Goal: Use online tool/utility: Utilize a website feature to perform a specific function

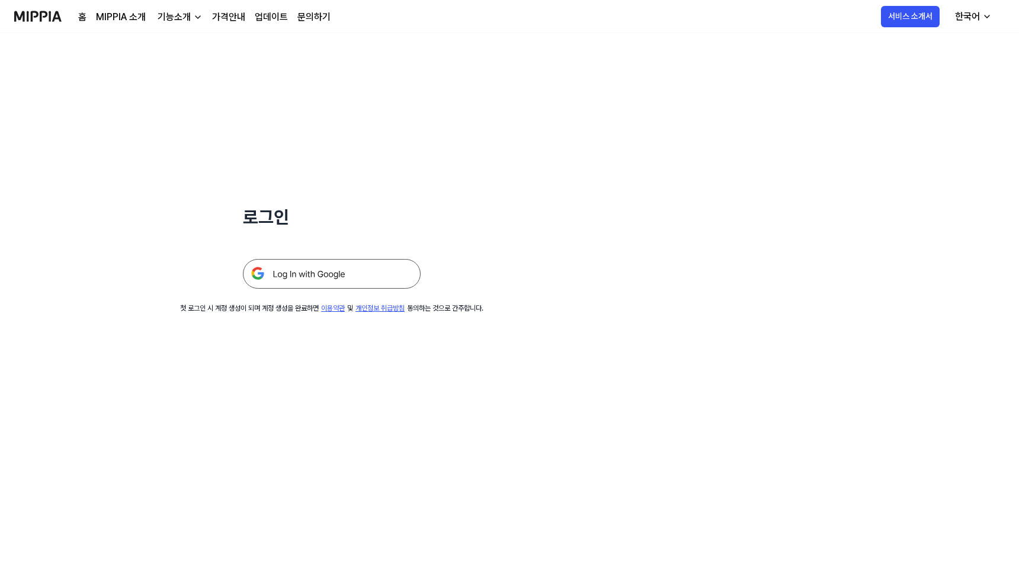
click at [343, 270] on img at bounding box center [332, 274] width 178 height 30
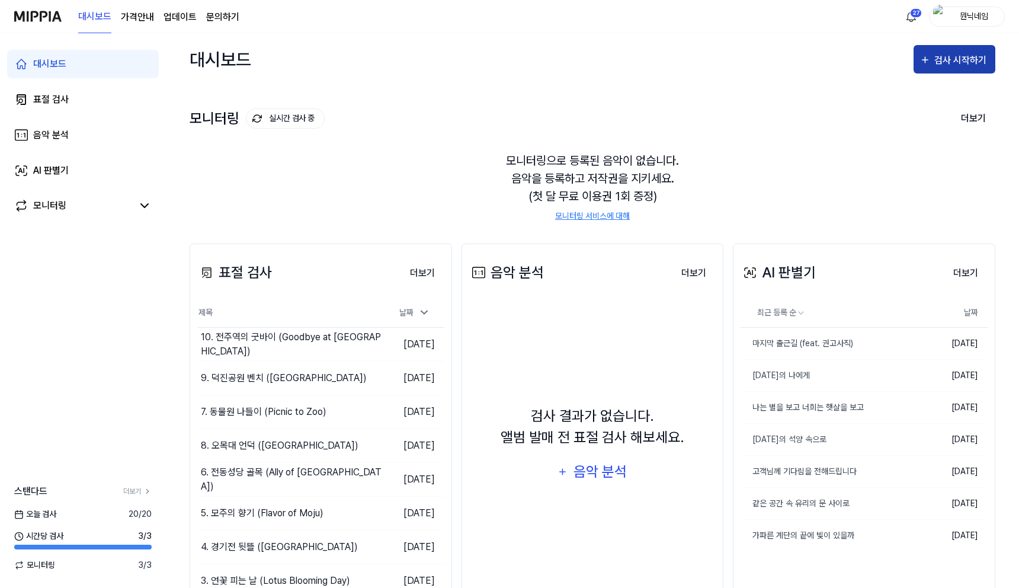
click at [965, 60] on div "검사 시작하기" at bounding box center [962, 60] width 55 height 15
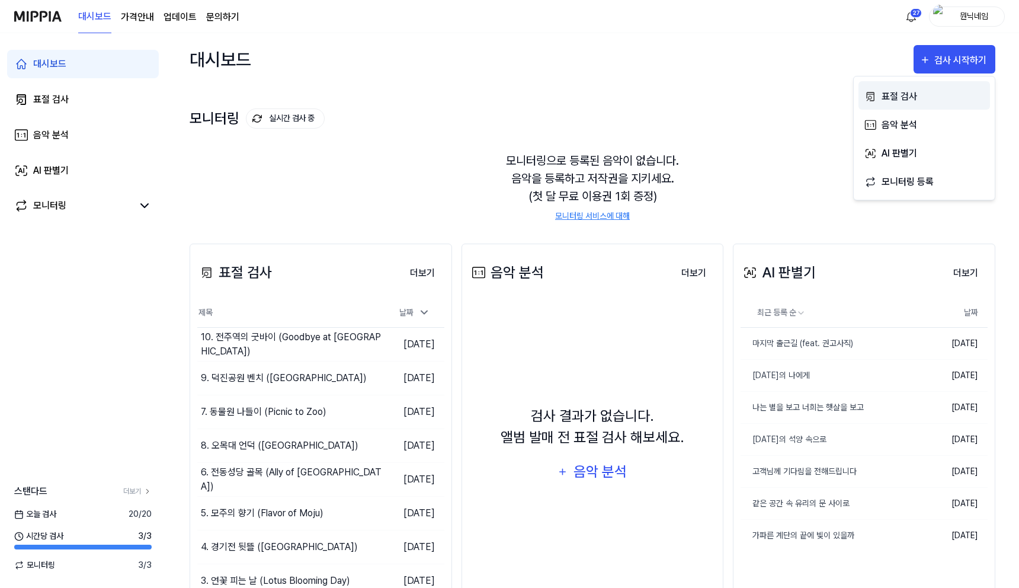
click at [903, 97] on div "표절 검사" at bounding box center [933, 96] width 103 height 15
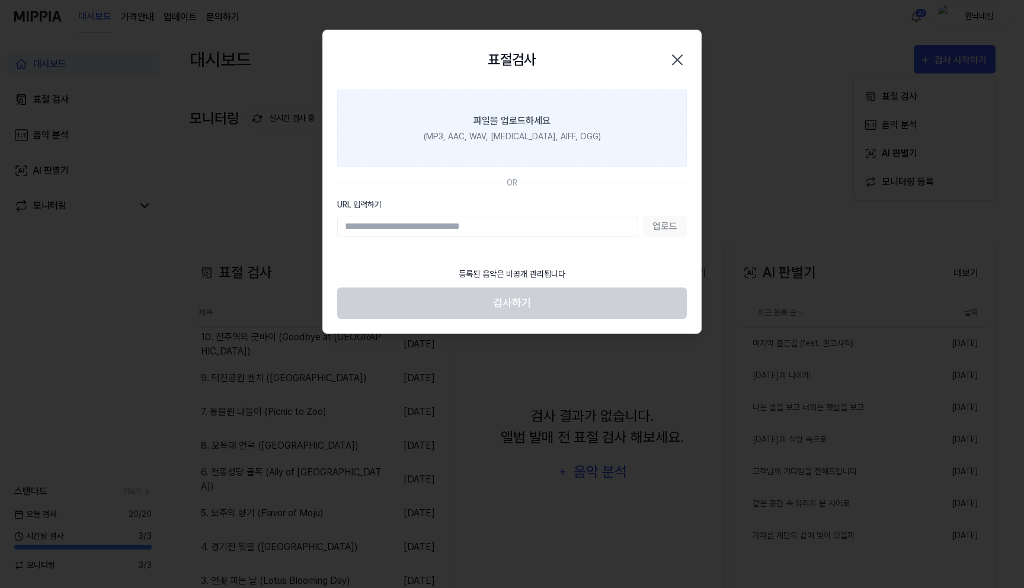
click at [532, 138] on div "(MP3, AAC, WAV, [MEDICAL_DATA], AIFF, OGG)" at bounding box center [512, 136] width 177 height 12
click at [0, 0] on input "파일을 업로드하세요 (MP3, AAC, WAV, [MEDICAL_DATA], AIFF, OGG)" at bounding box center [0, 0] width 0 height 0
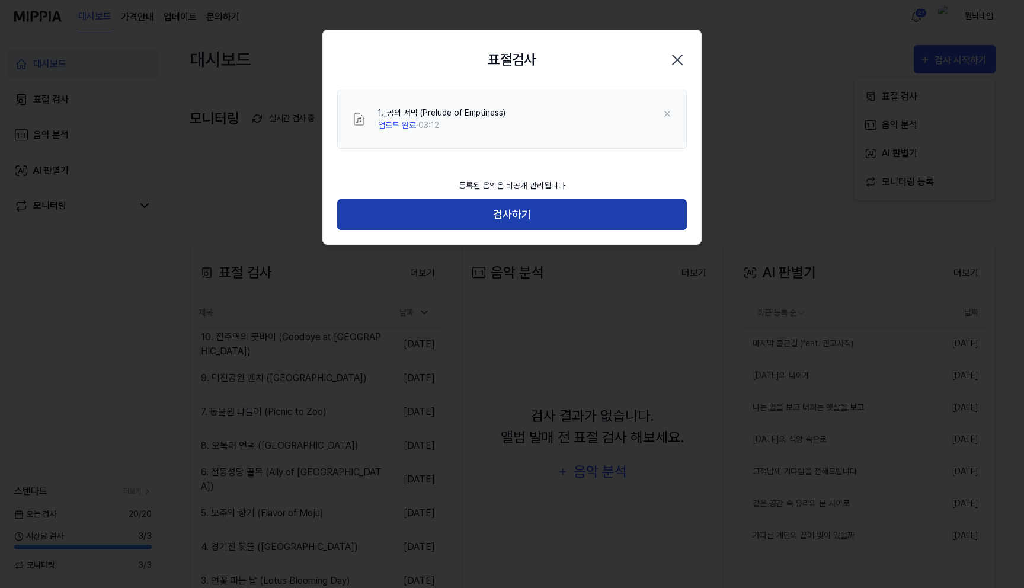
click at [554, 221] on button "검사하기" at bounding box center [512, 214] width 350 height 31
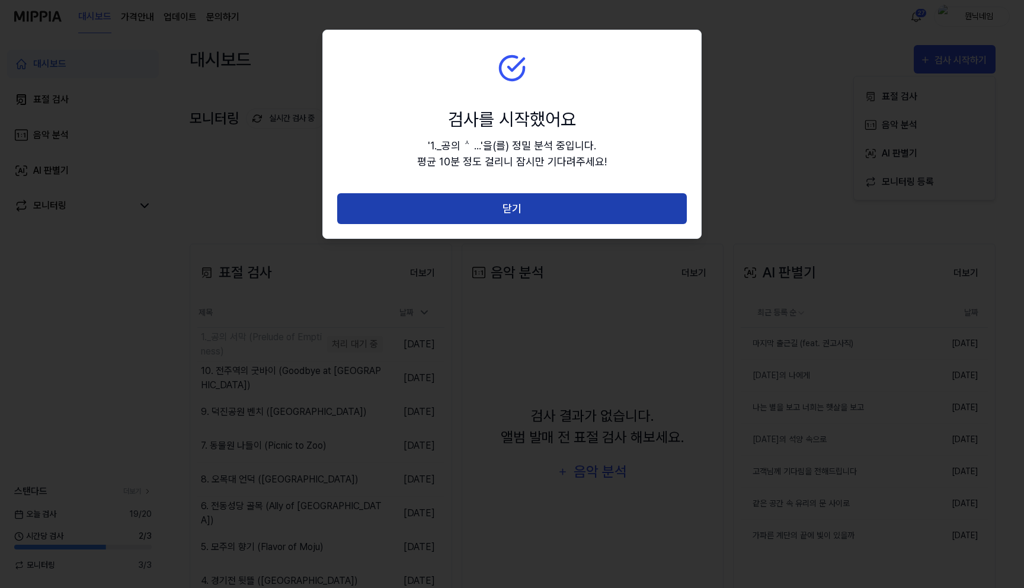
click at [554, 220] on button "닫기" at bounding box center [512, 208] width 350 height 31
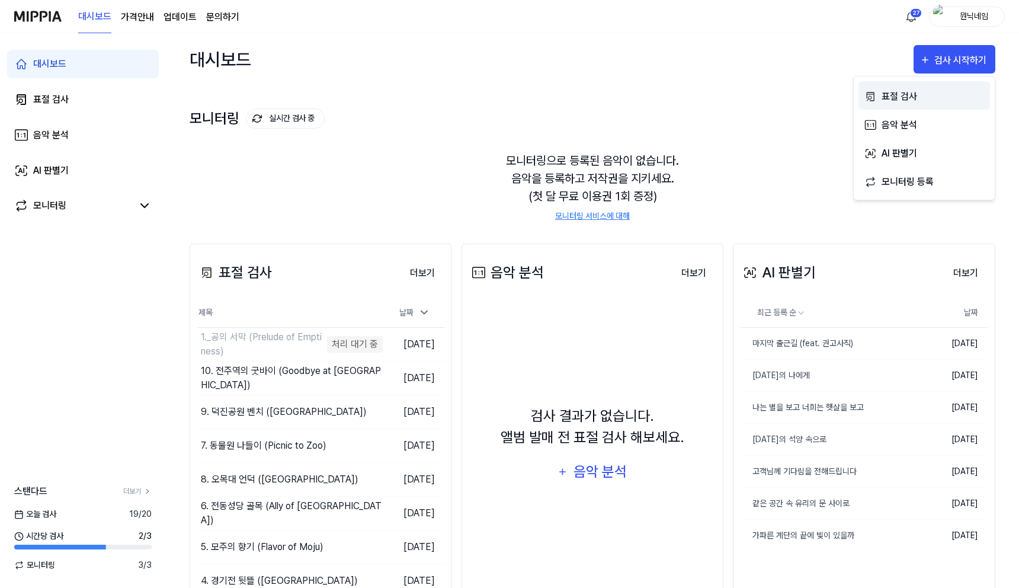
click at [901, 98] on div "표절 검사" at bounding box center [933, 96] width 103 height 15
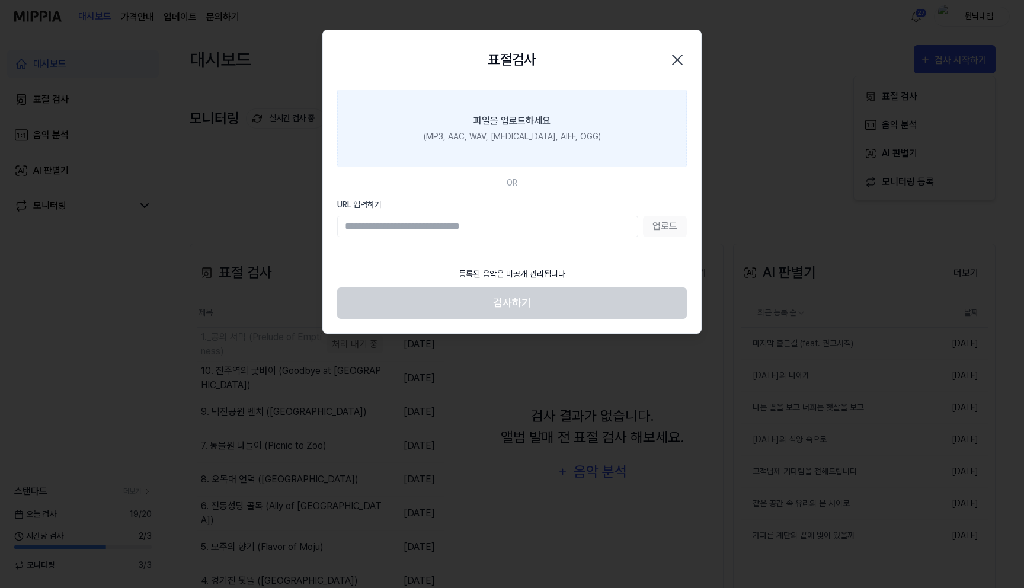
click at [570, 104] on label "파일을 업로드하세요 (MP3, AAC, WAV, [MEDICAL_DATA], AIFF, OGG)" at bounding box center [512, 128] width 350 height 78
click at [0, 0] on input "파일을 업로드하세요 (MP3, AAC, WAV, [MEDICAL_DATA], AIFF, OGG)" at bounding box center [0, 0] width 0 height 0
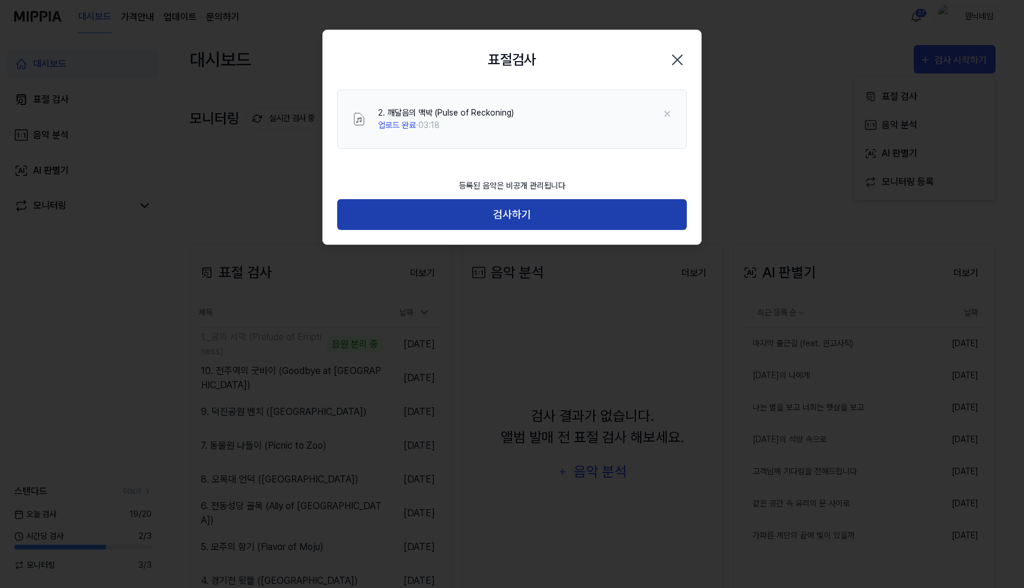
click at [559, 220] on button "검사하기" at bounding box center [512, 214] width 350 height 31
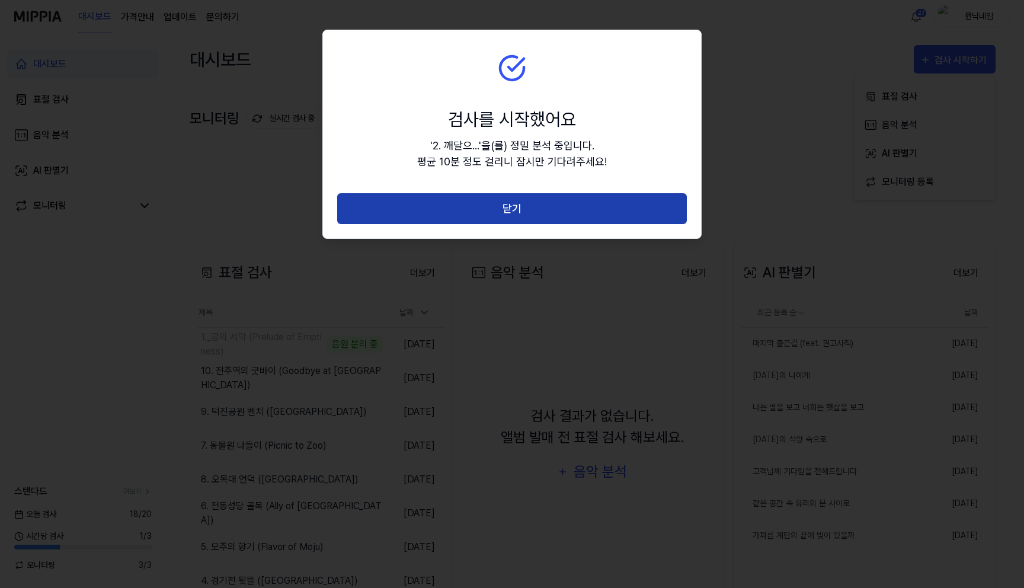
click at [517, 199] on button "닫기" at bounding box center [512, 208] width 350 height 31
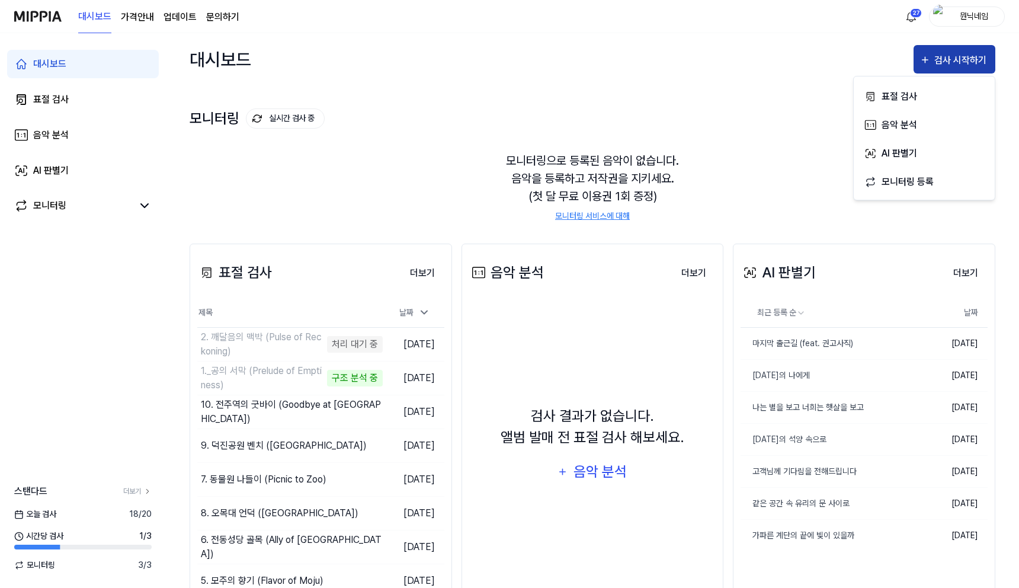
drag, startPoint x: 981, startPoint y: 60, endPoint x: 972, endPoint y: 65, distance: 9.8
click at [981, 60] on div "검사 시작하기" at bounding box center [962, 60] width 55 height 15
click at [971, 64] on div "검사 시작하기" at bounding box center [962, 60] width 55 height 15
click at [896, 98] on div "표절 검사" at bounding box center [933, 96] width 103 height 15
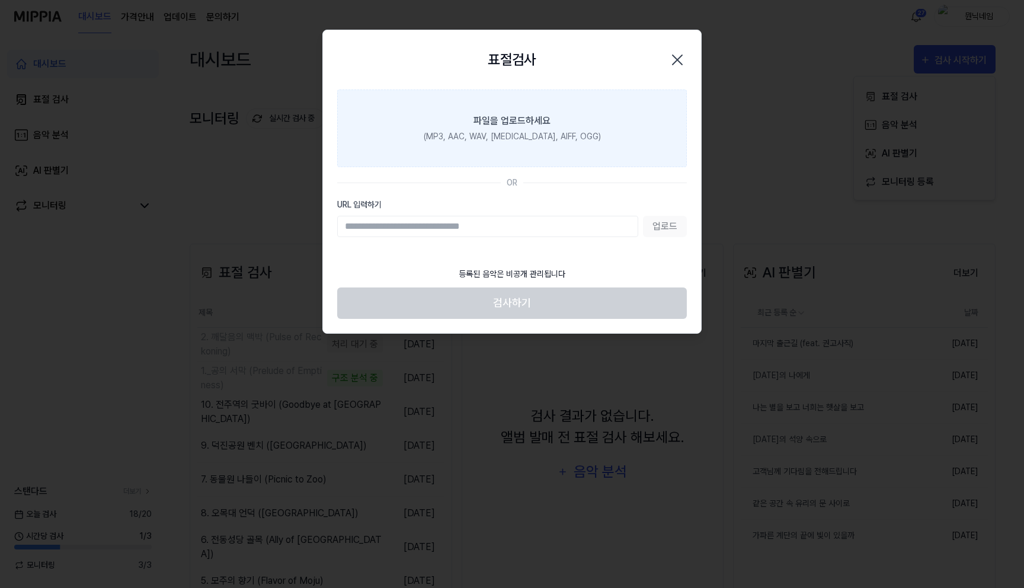
click at [547, 137] on div "(MP3, AAC, WAV, [MEDICAL_DATA], AIFF, OGG)" at bounding box center [512, 136] width 177 height 12
click at [0, 0] on input "파일을 업로드하세요 (MP3, AAC, WAV, [MEDICAL_DATA], AIFF, OGG)" at bounding box center [0, 0] width 0 height 0
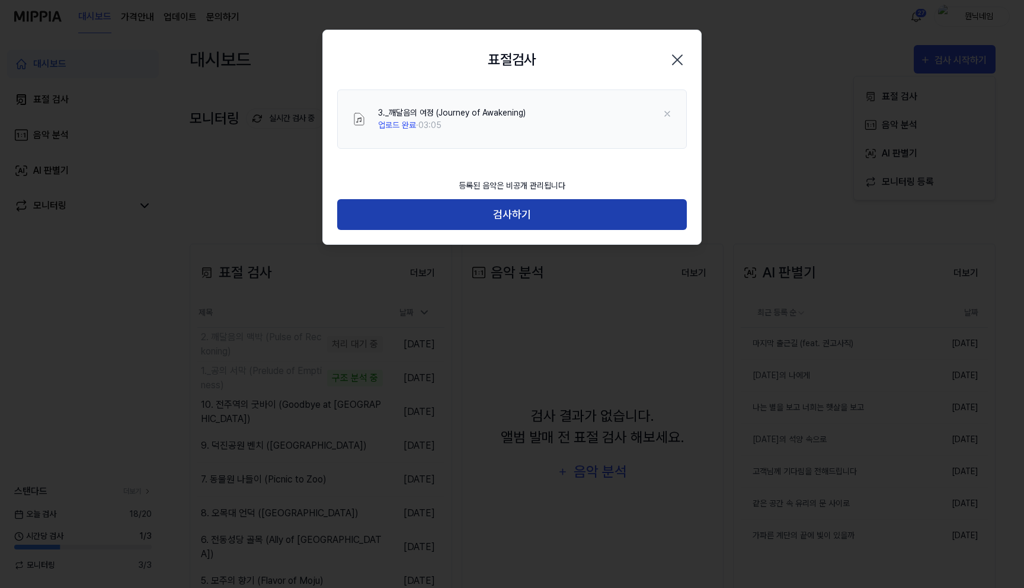
click at [503, 215] on button "검사하기" at bounding box center [512, 214] width 350 height 31
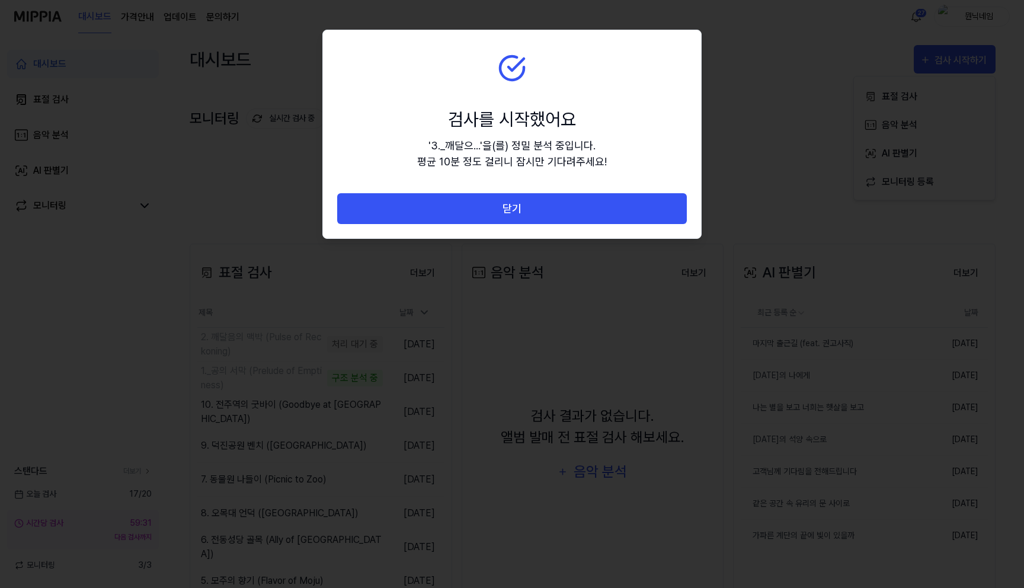
click at [503, 215] on button "닫기" at bounding box center [512, 208] width 350 height 31
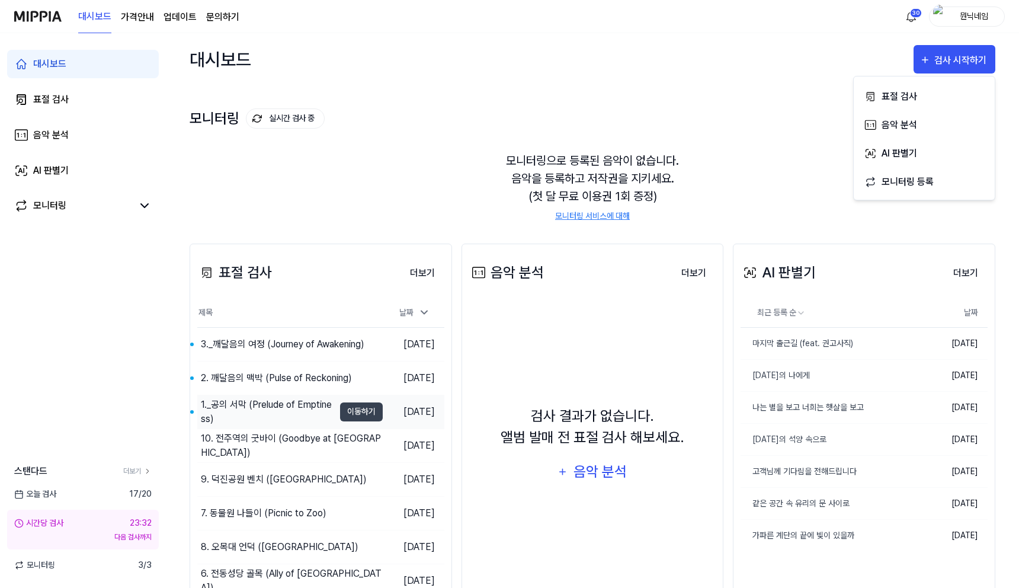
click at [238, 405] on div "1._공의 서막 (Prelude of Emptiness)" at bounding box center [267, 412] width 133 height 28
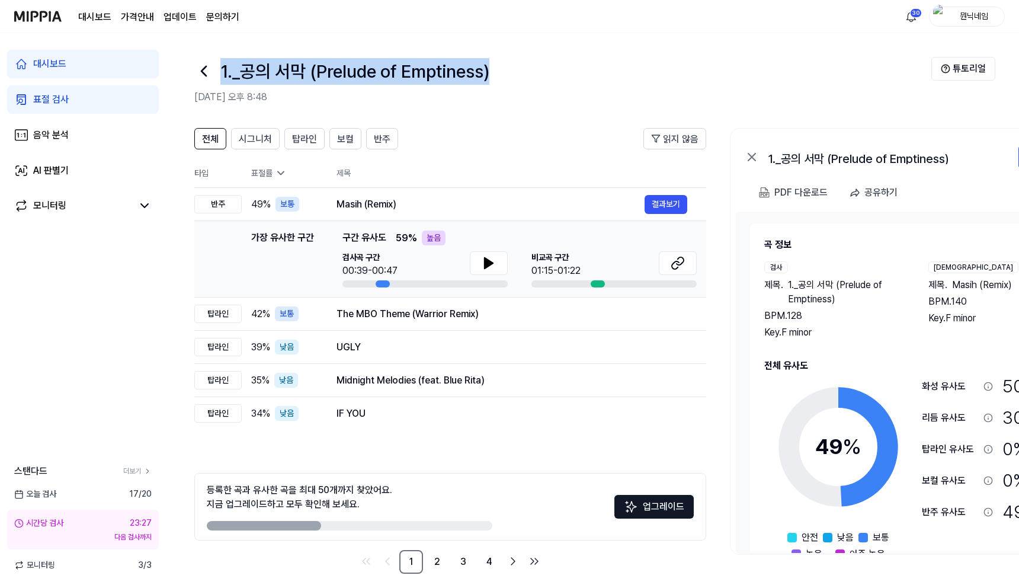
drag, startPoint x: 509, startPoint y: 68, endPoint x: 220, endPoint y: 75, distance: 288.7
click at [220, 75] on div "1._공의 서막 (Prelude of Emptiness)" at bounding box center [562, 71] width 737 height 28
copy h1 "1._공의 서막 (Prelude of Emptiness)"
click at [659, 200] on button "결과보기" at bounding box center [666, 204] width 43 height 19
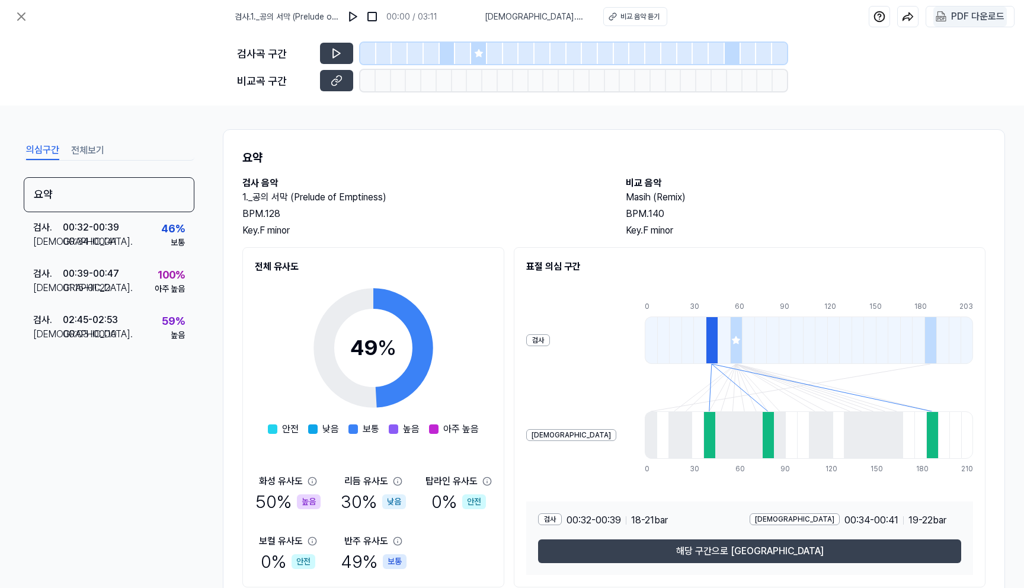
click at [972, 13] on div "PDF 다운로드" at bounding box center [977, 16] width 53 height 15
click at [25, 8] on button at bounding box center [21, 17] width 24 height 24
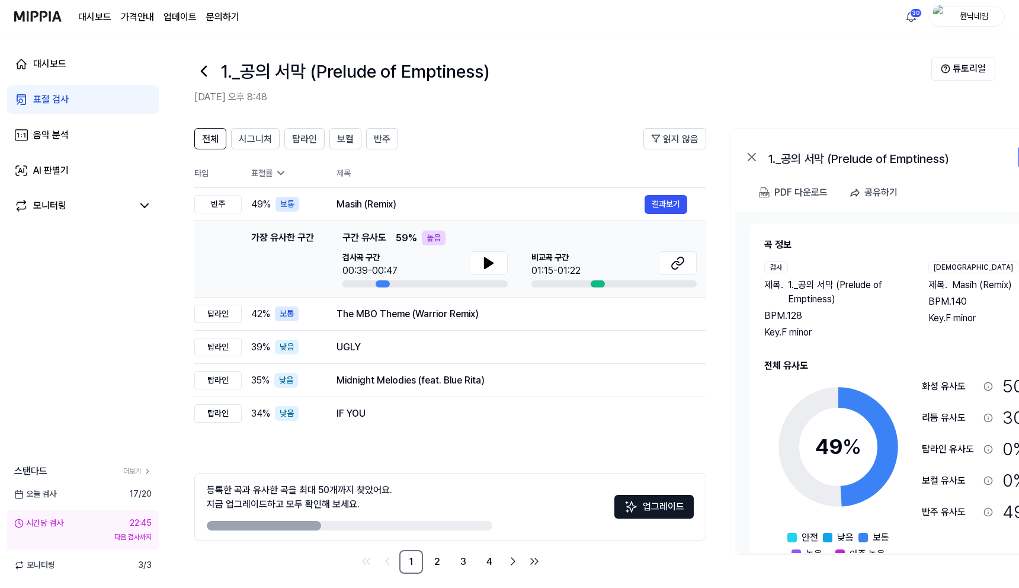
click at [204, 71] on icon at bounding box center [203, 71] width 19 height 19
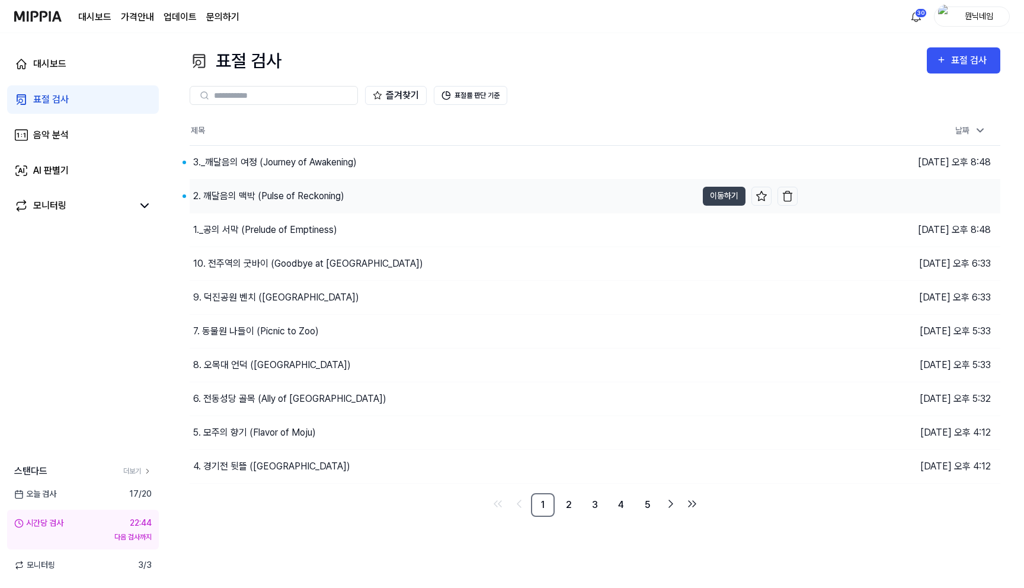
click at [258, 191] on div "2. 깨달음의 맥박 (Pulse of Reckoning)" at bounding box center [268, 196] width 151 height 14
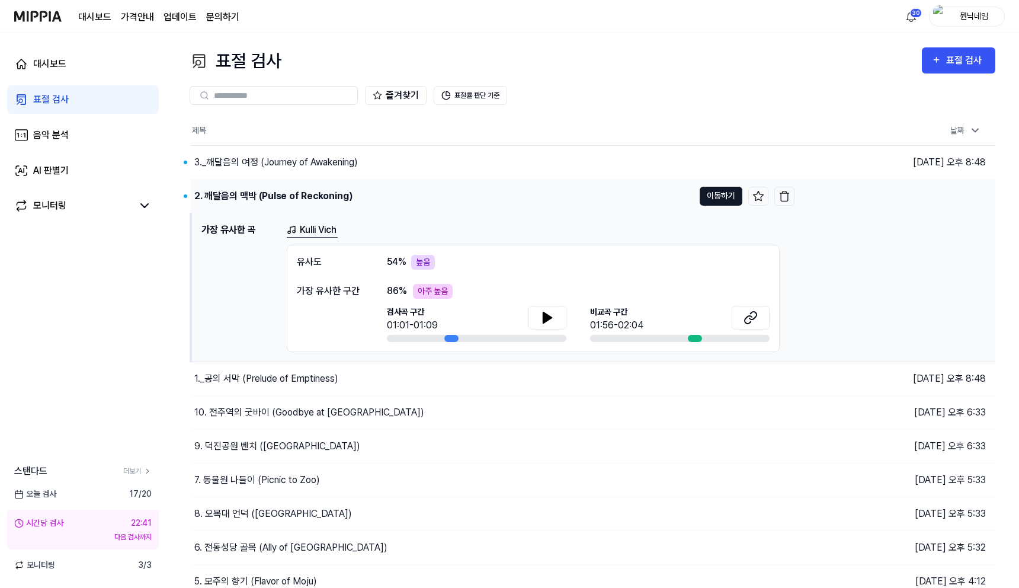
click at [709, 191] on button "이동하기" at bounding box center [721, 196] width 43 height 19
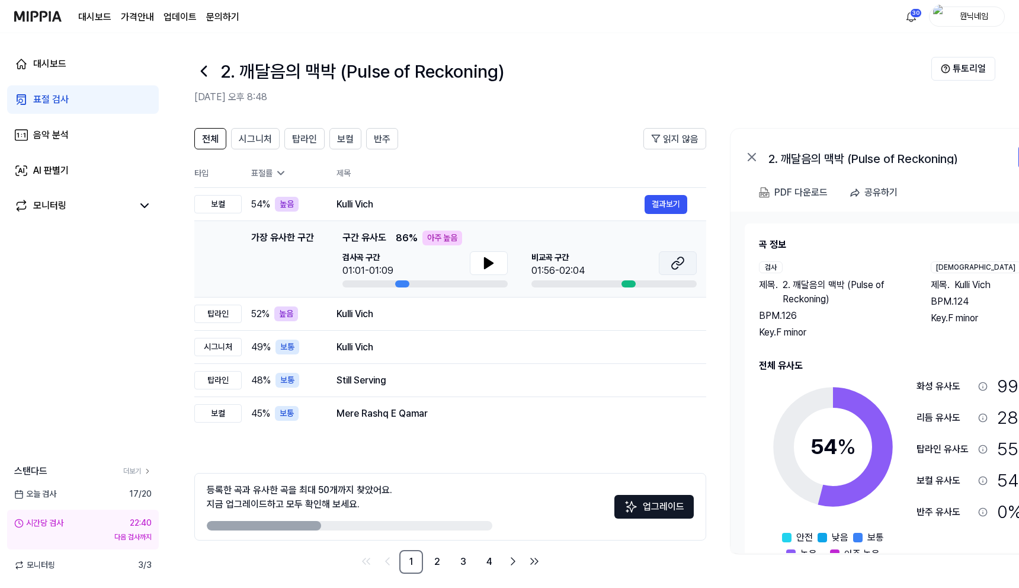
click at [674, 264] on icon at bounding box center [678, 263] width 14 height 14
click at [680, 264] on icon at bounding box center [680, 261] width 7 height 8
click at [488, 271] on button at bounding box center [489, 263] width 38 height 24
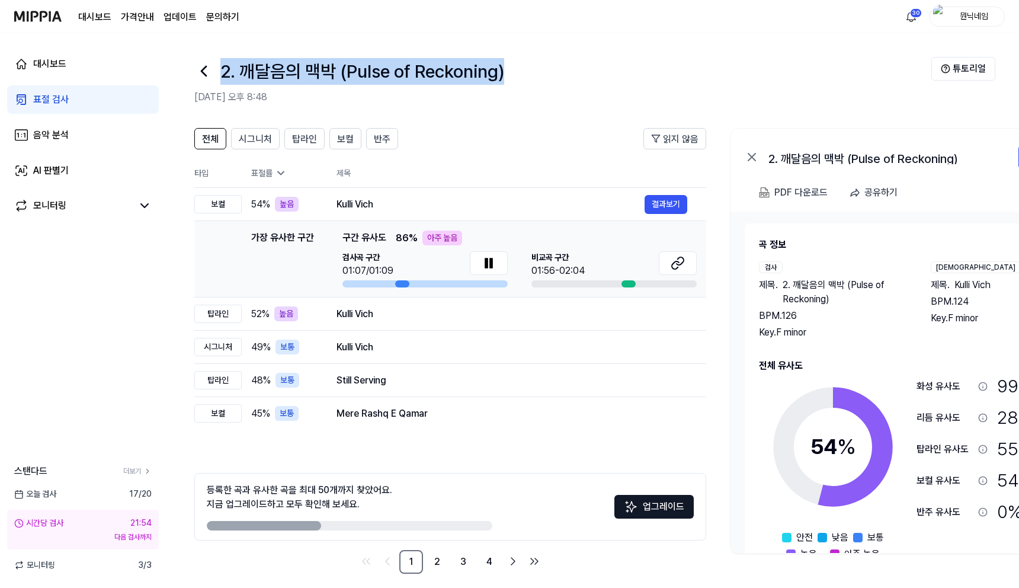
drag, startPoint x: 225, startPoint y: 68, endPoint x: 526, endPoint y: 63, distance: 301.7
click at [526, 63] on div "2. 깨달음의 맥박 (Pulse of Reckoning)" at bounding box center [562, 71] width 737 height 28
copy h1 "2. 깨달음의 맥박 (Pulse of Reckoning)"
click at [666, 210] on button "결과보기" at bounding box center [666, 204] width 43 height 19
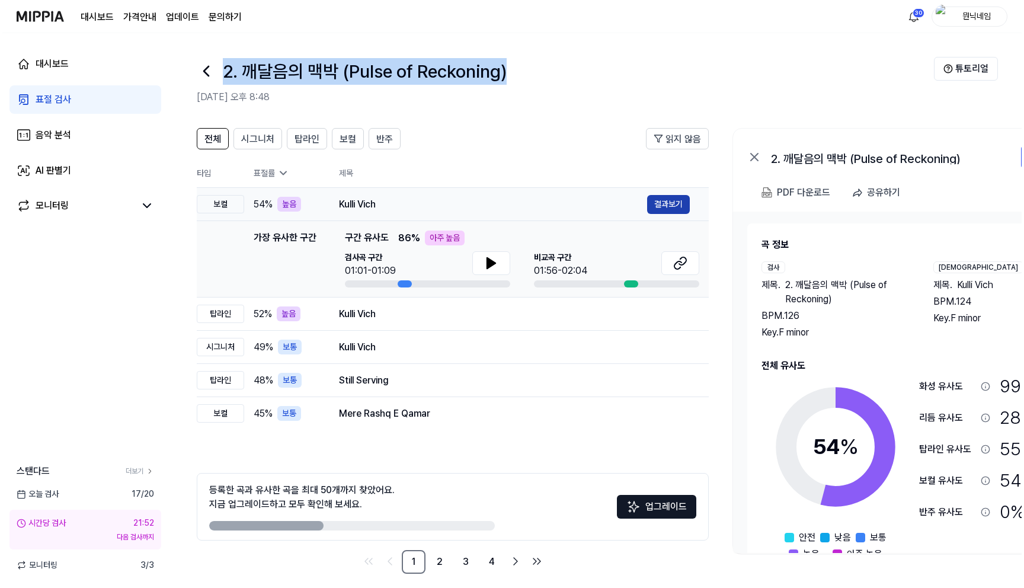
scroll to position [0, 1]
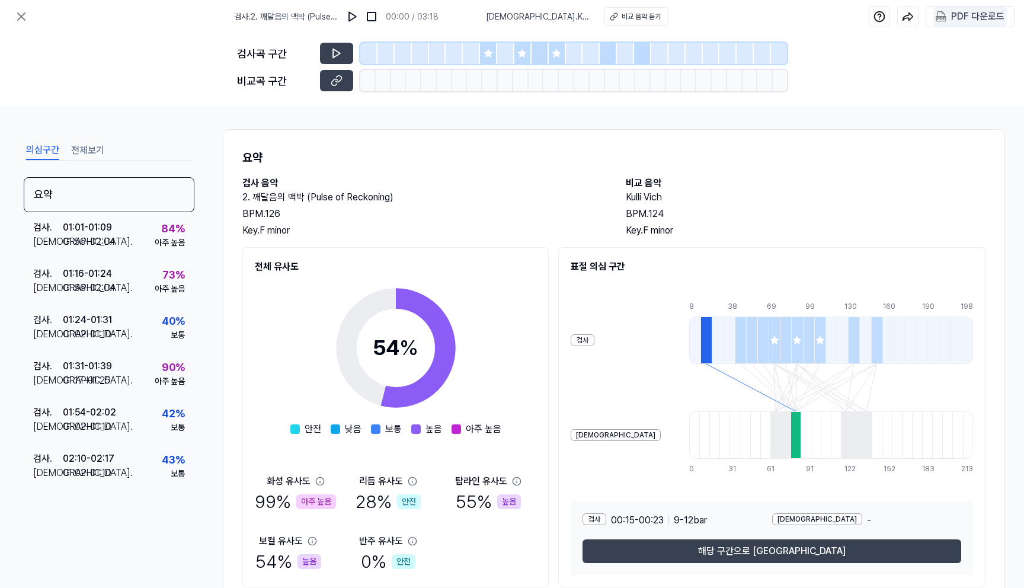
click at [997, 12] on div "PDF 다운로드" at bounding box center [977, 16] width 53 height 15
click at [16, 20] on icon at bounding box center [21, 16] width 14 height 14
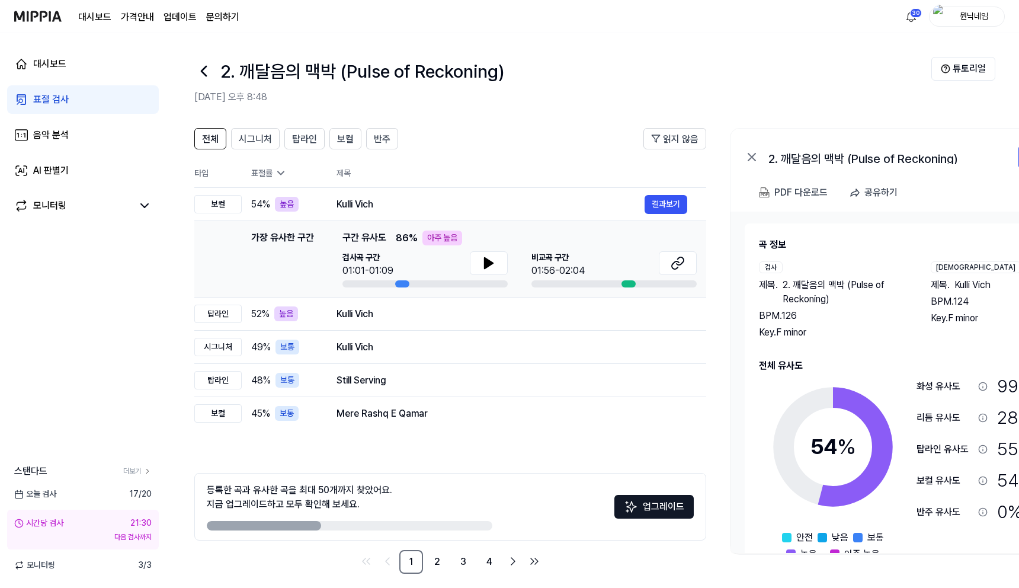
click at [204, 71] on icon at bounding box center [203, 71] width 19 height 19
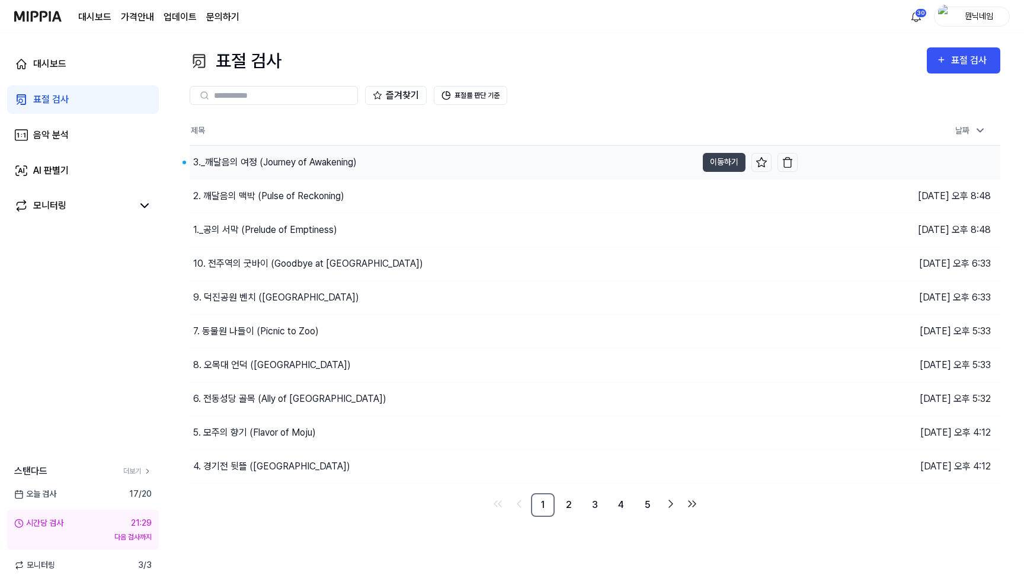
click at [240, 155] on div "3._깨달음의 여정 (Journey of Awakening)" at bounding box center [275, 162] width 164 height 14
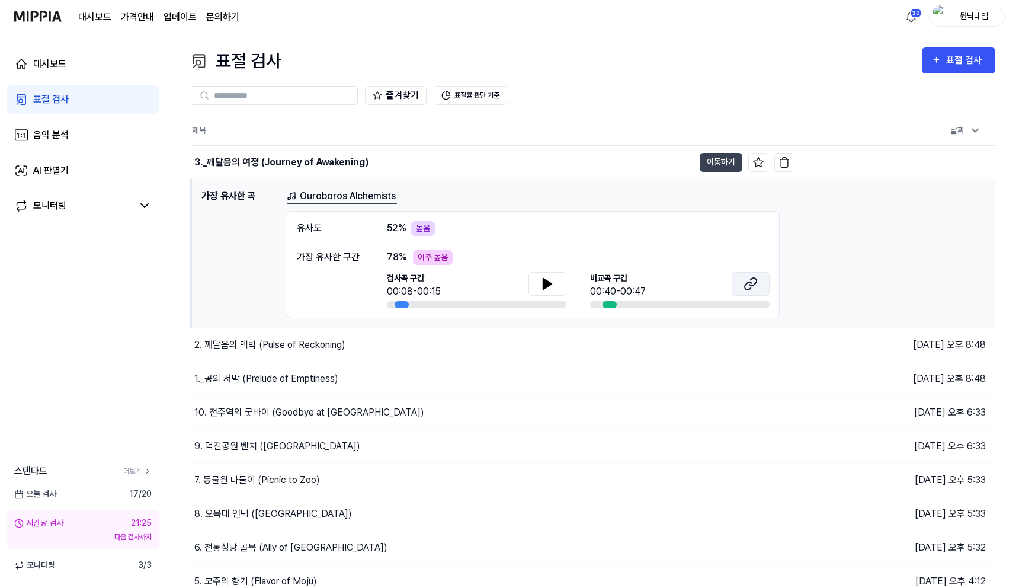
click at [766, 289] on button at bounding box center [751, 284] width 38 height 24
click at [552, 283] on icon at bounding box center [548, 284] width 14 height 14
click at [551, 284] on icon at bounding box center [547, 284] width 8 height 11
click at [733, 164] on button "이동하기" at bounding box center [721, 162] width 43 height 19
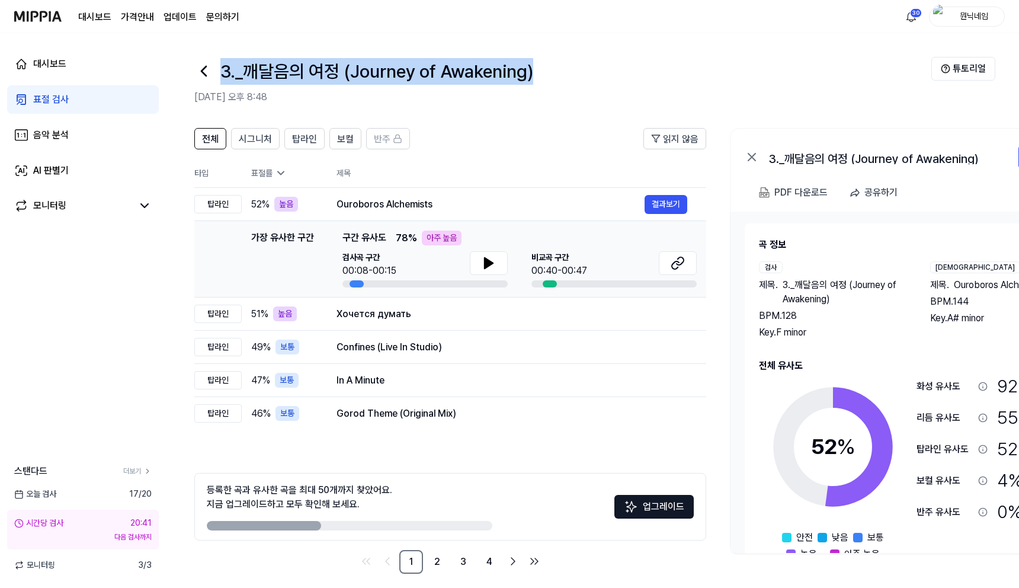
drag, startPoint x: 220, startPoint y: 68, endPoint x: 536, endPoint y: 76, distance: 316.6
click at [536, 76] on div "3._깨달음의 여정 (Journey of Awakening)" at bounding box center [562, 71] width 737 height 28
copy h1 "3._깨달음의 여정 (Journey of Awakening)"
click at [660, 202] on button "결과보기" at bounding box center [666, 204] width 43 height 19
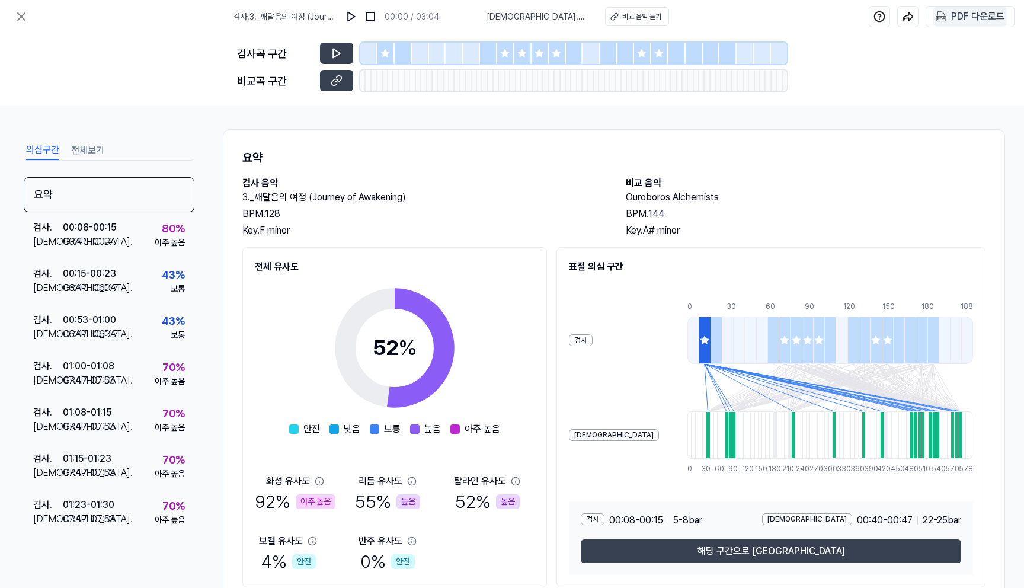
click at [963, 17] on div "PDF 다운로드" at bounding box center [977, 16] width 53 height 15
click at [21, 16] on icon at bounding box center [21, 16] width 7 height 7
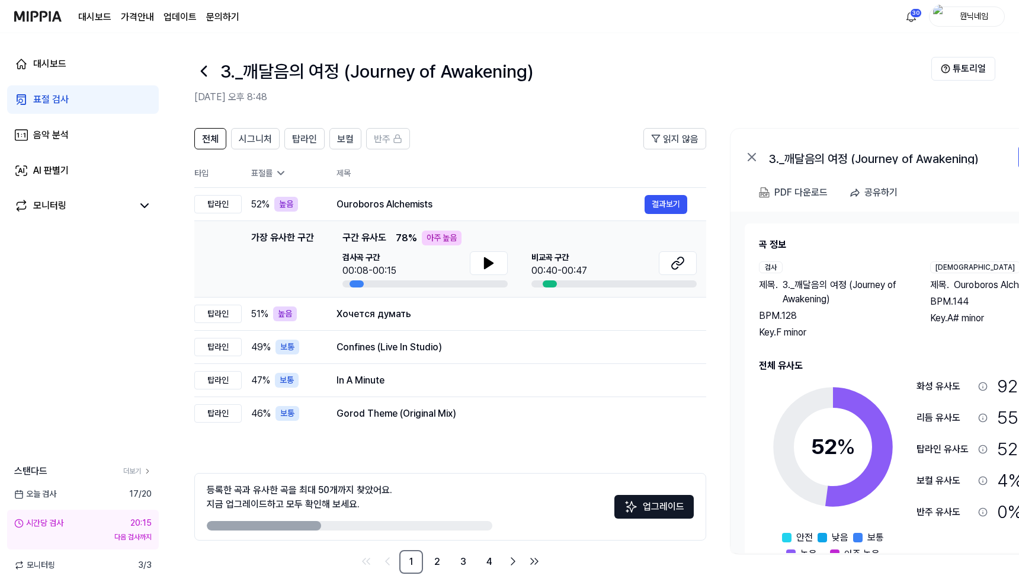
click at [198, 73] on icon at bounding box center [203, 71] width 19 height 19
